Goal: Task Accomplishment & Management: Complete application form

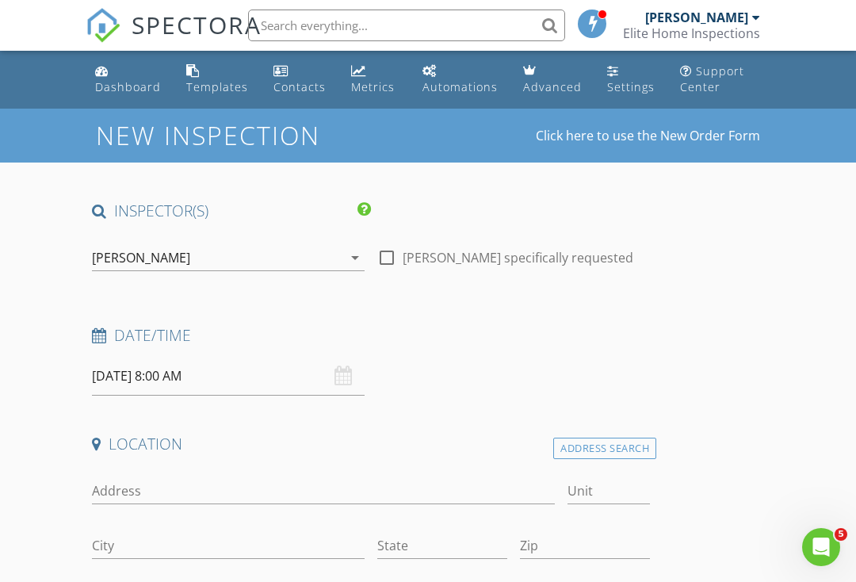
click at [299, 369] on input "08/28/2025 8:00 AM" at bounding box center [228, 376] width 273 height 39
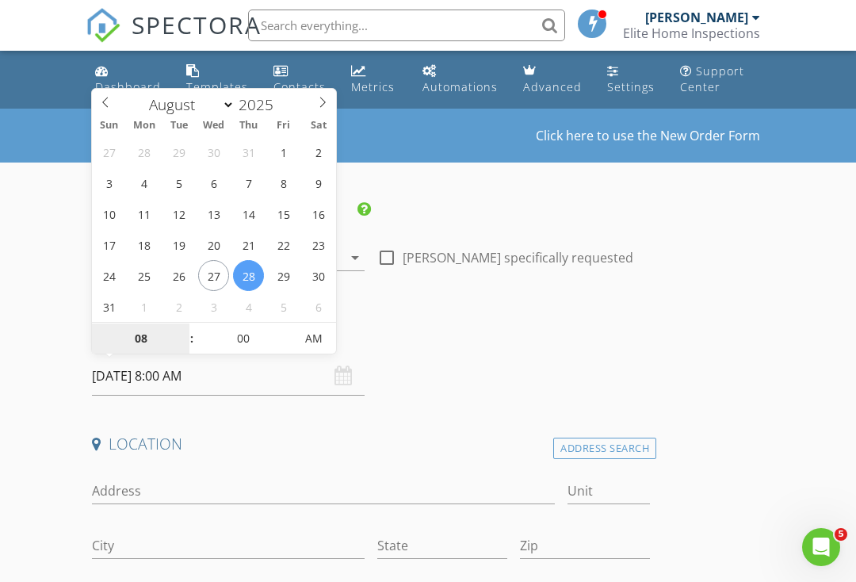
type input "08/27/2025 8:00 AM"
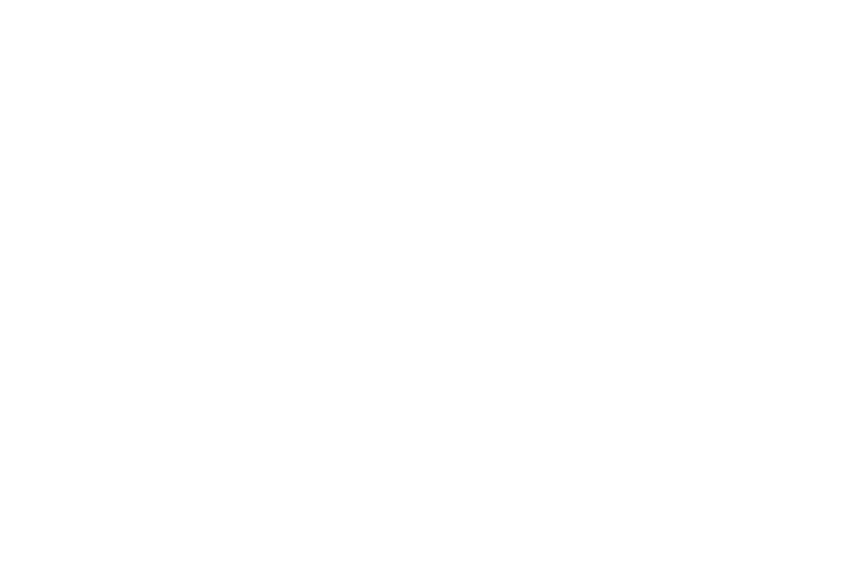
scroll to position [518, 0]
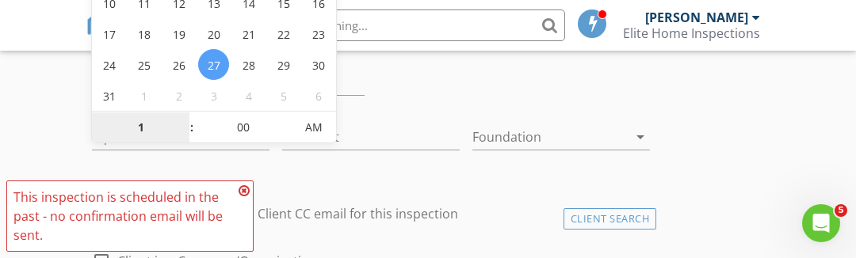
type input "10"
type input "[DATE] 10:00 AM"
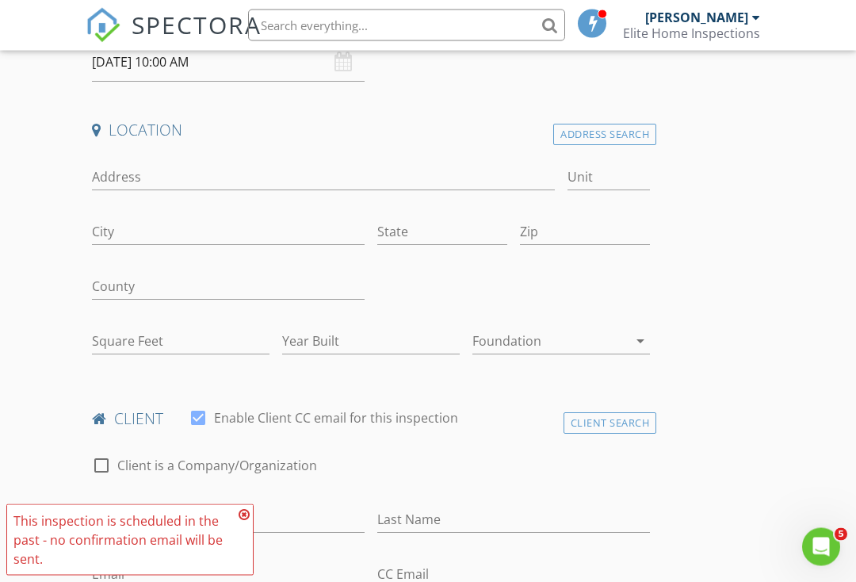
scroll to position [267, 0]
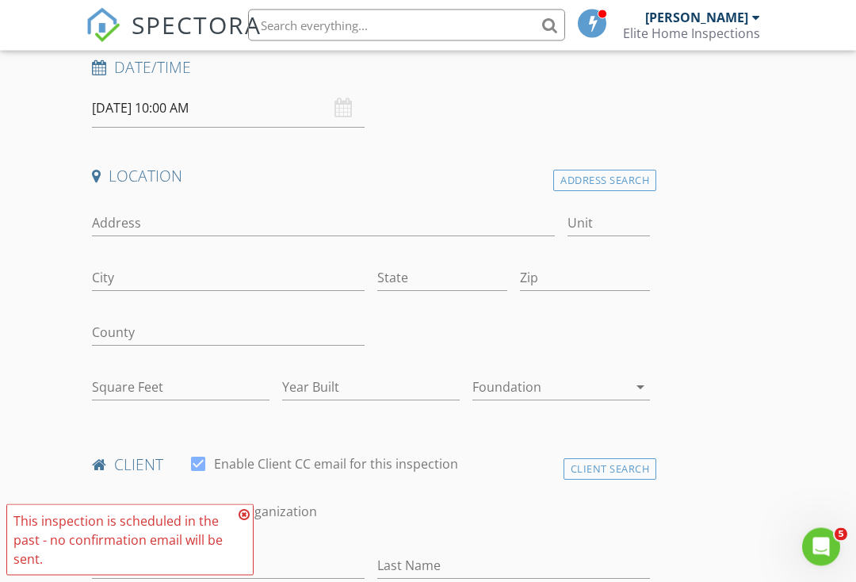
click at [402, 204] on div "Address" at bounding box center [323, 227] width 463 height 52
click at [375, 224] on input "Address" at bounding box center [323, 224] width 463 height 26
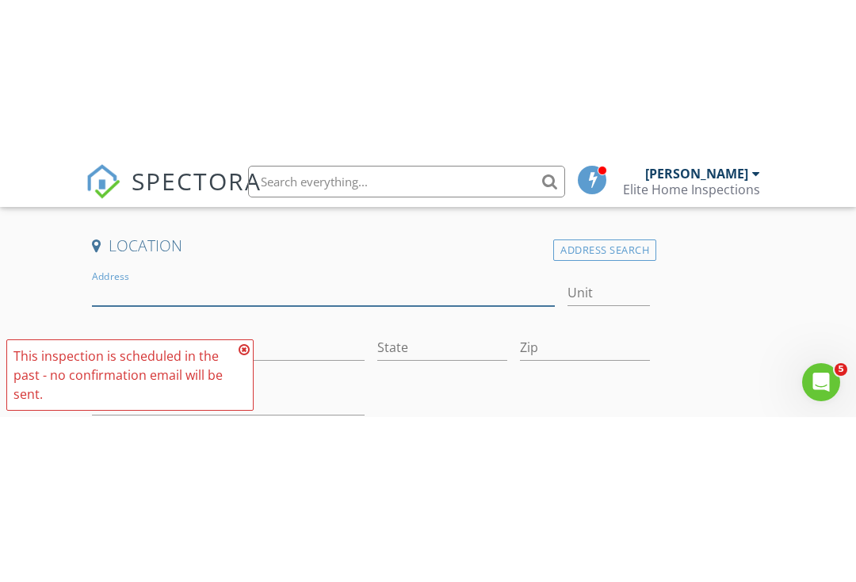
scroll to position [360, 0]
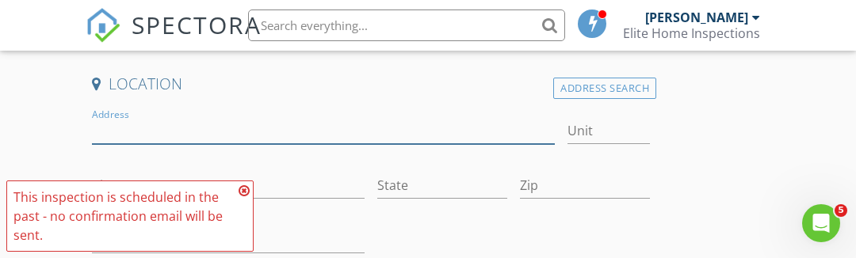
paste input "2850 Glen Heather Dr, San Jose, CA 95133, USA"
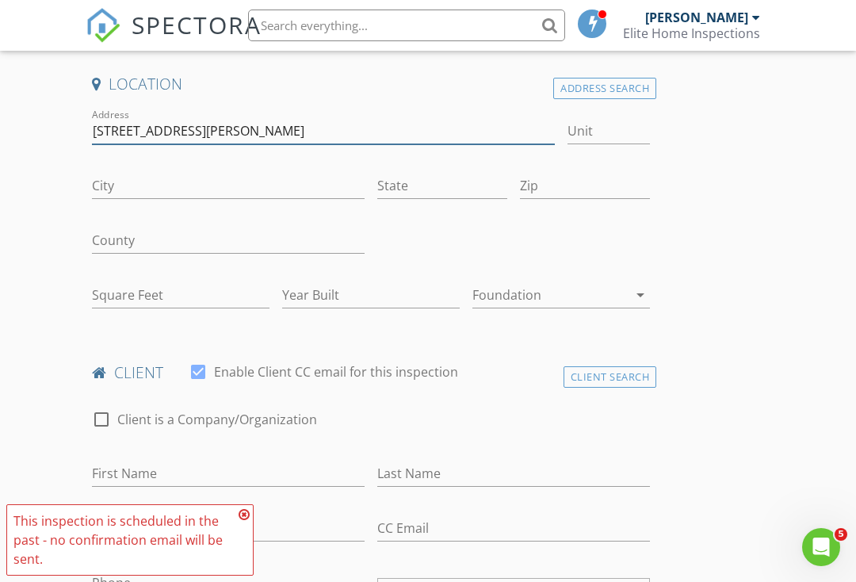
click at [474, 139] on input "2850 Glen Heather Dr, San Jose, CA 95133, USA" at bounding box center [323, 131] width 463 height 26
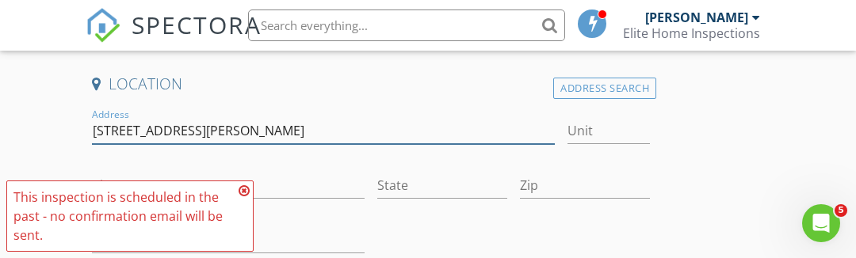
type input "[STREET_ADDRESS][PERSON_NAME]"
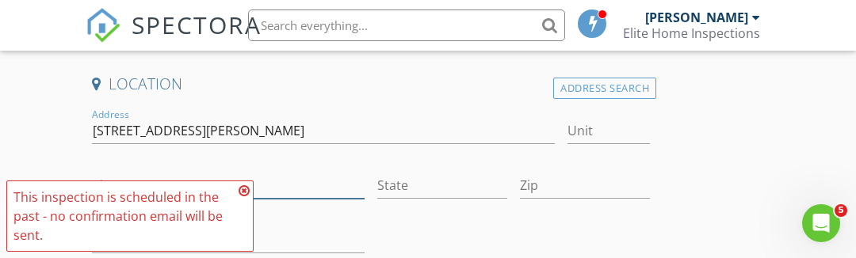
click at [240, 180] on input "City" at bounding box center [228, 186] width 273 height 26
click at [243, 186] on icon at bounding box center [244, 191] width 11 height 13
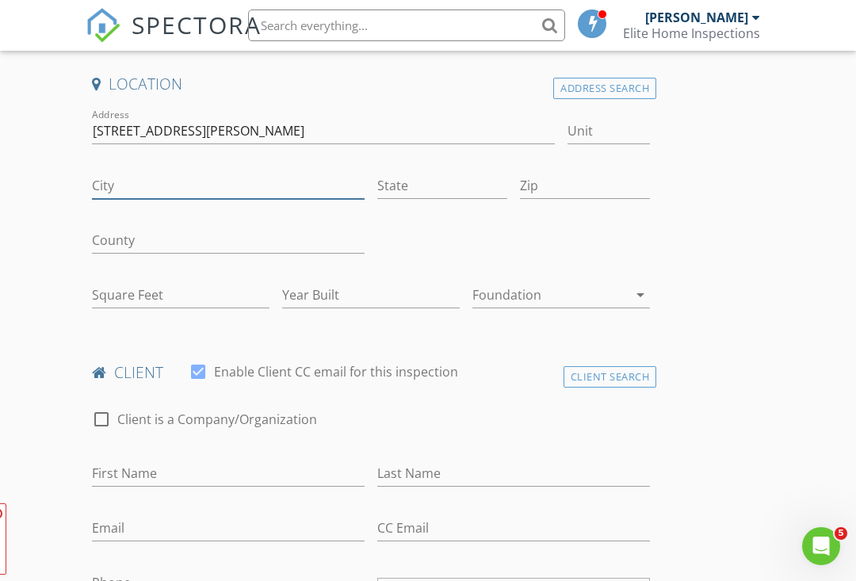
click at [267, 173] on input "City" at bounding box center [228, 186] width 273 height 26
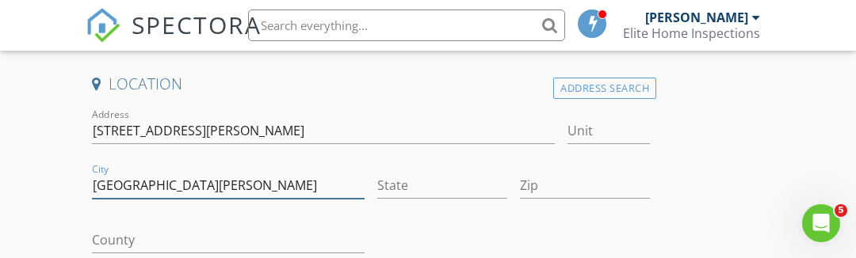
type input "[GEOGRAPHIC_DATA][PERSON_NAME]"
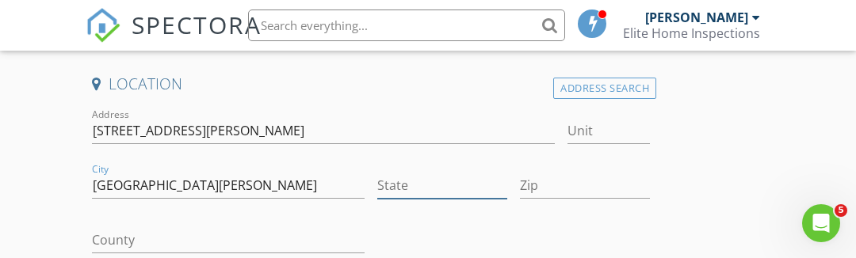
click at [439, 176] on input "State" at bounding box center [442, 186] width 130 height 26
type input "Ca"
click at [567, 174] on input "Zip" at bounding box center [585, 186] width 130 height 26
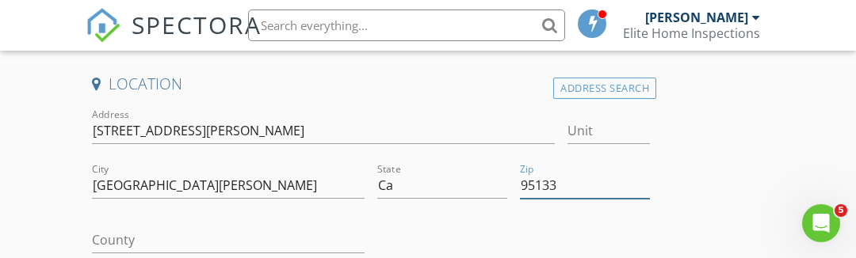
type input "95133"
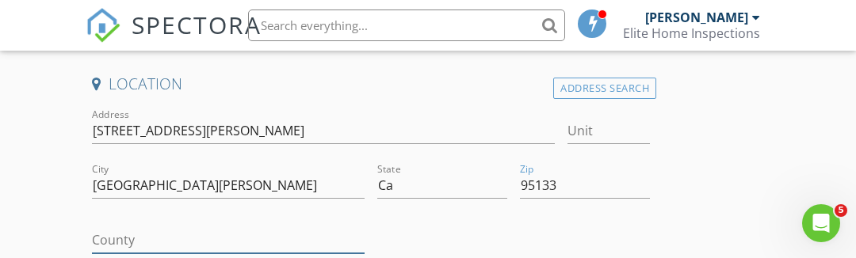
click at [292, 229] on input "County" at bounding box center [228, 240] width 273 height 26
type input "1698"
type input "1972"
type input "Usa"
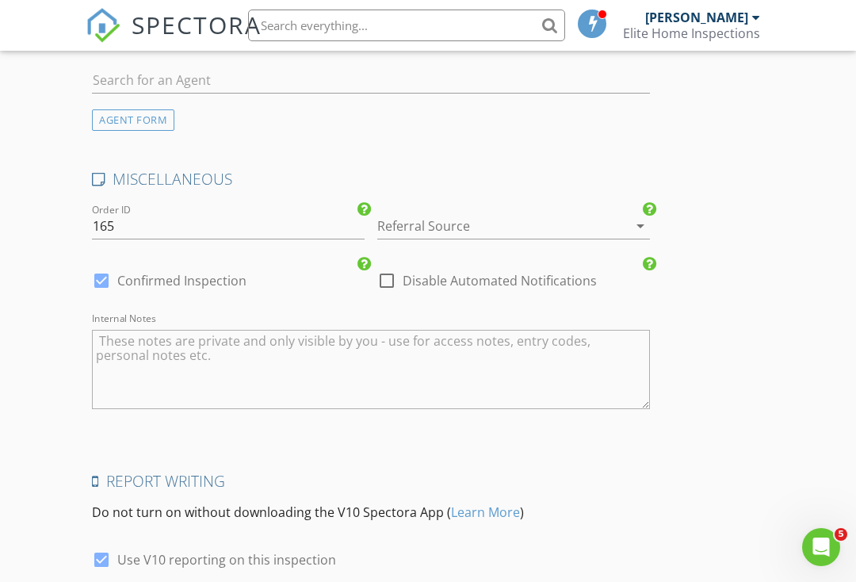
scroll to position [1851, 0]
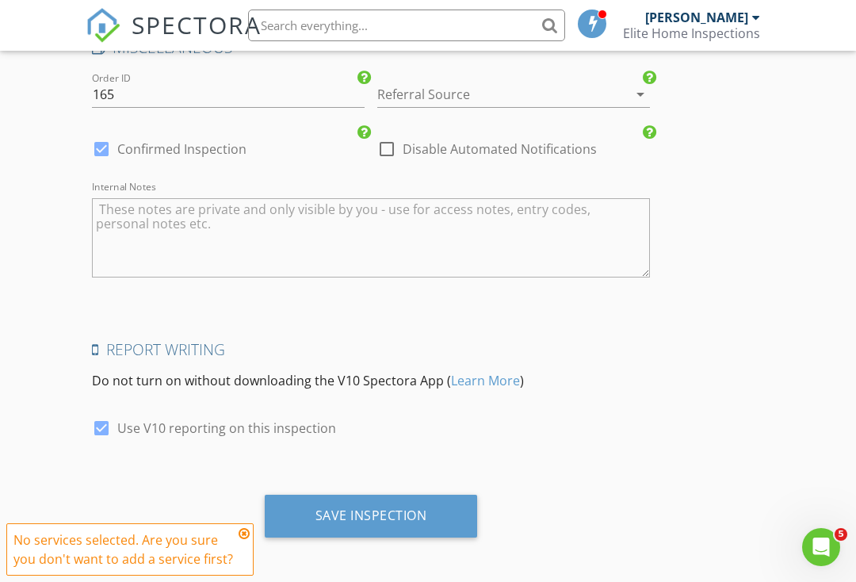
click at [419, 514] on div "Save Inspection" at bounding box center [371, 515] width 112 height 16
